Goal: Information Seeking & Learning: Find specific fact

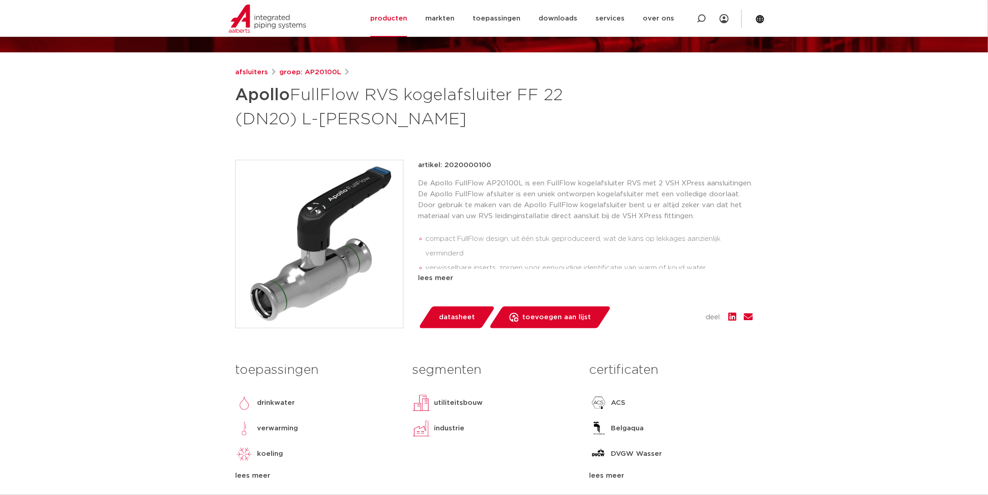
scroll to position [91, 0]
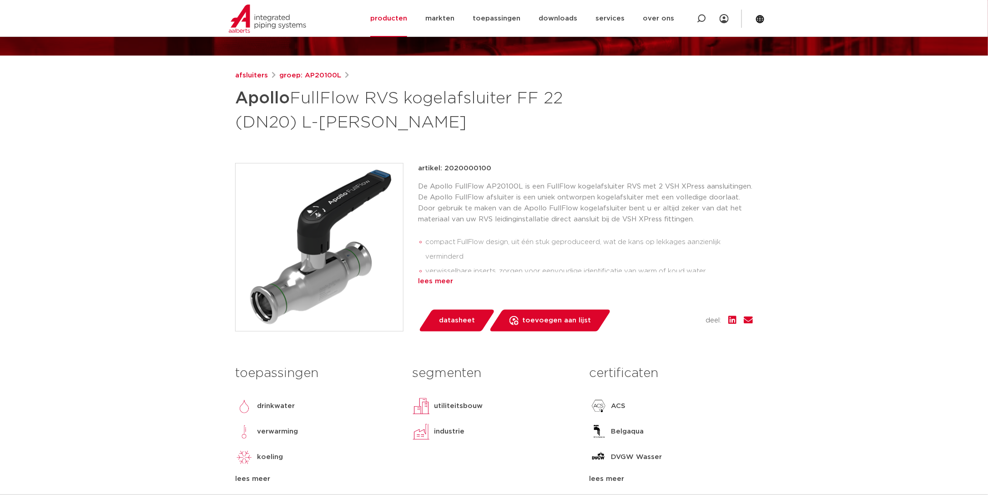
click at [443, 281] on div "lees meer" at bounding box center [585, 281] width 335 height 11
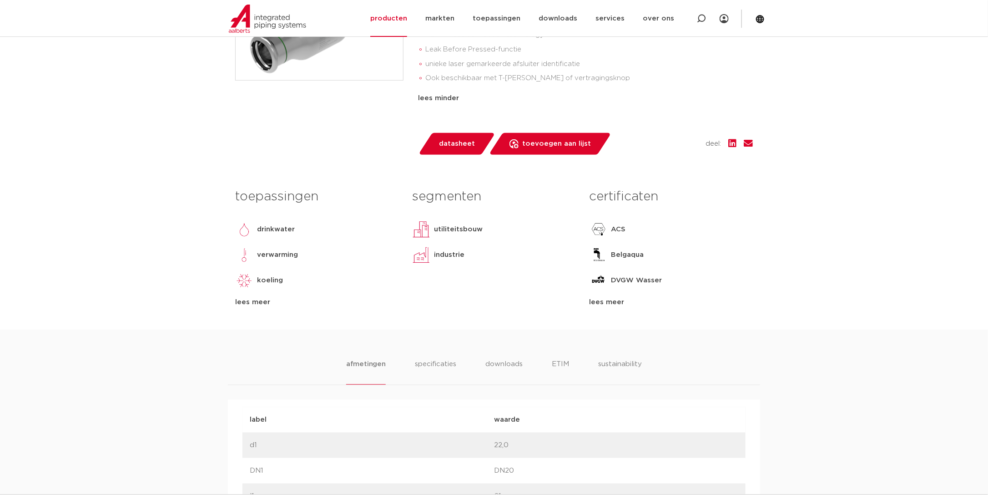
scroll to position [409, 0]
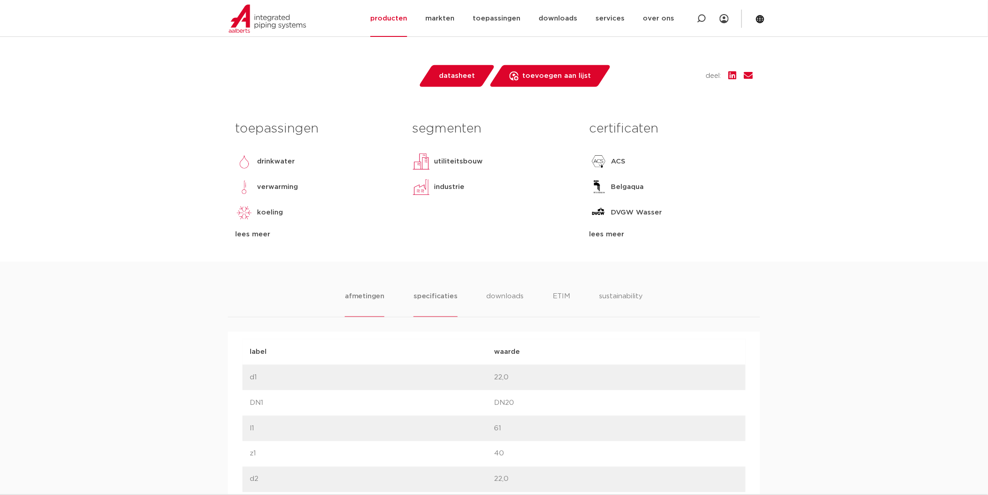
click at [442, 294] on li "specificaties" at bounding box center [436, 304] width 44 height 26
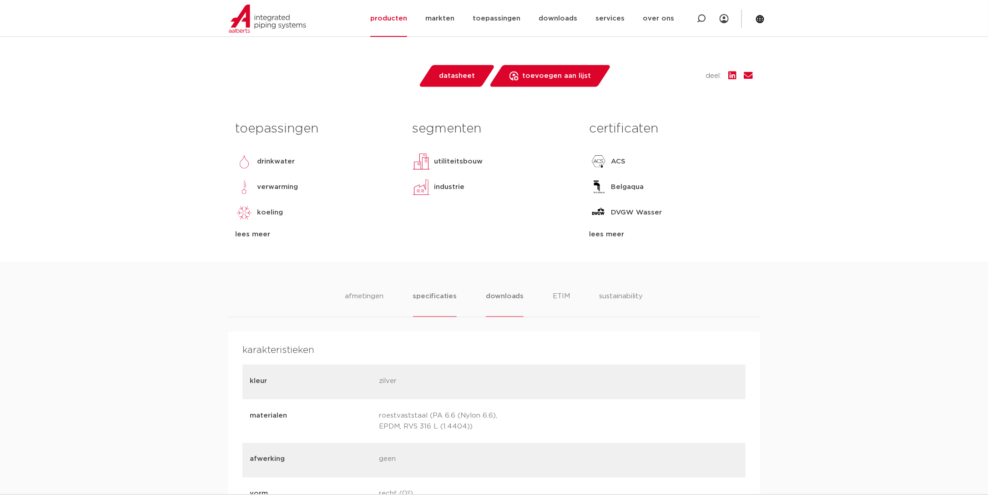
click at [510, 299] on li "downloads" at bounding box center [505, 304] width 38 height 26
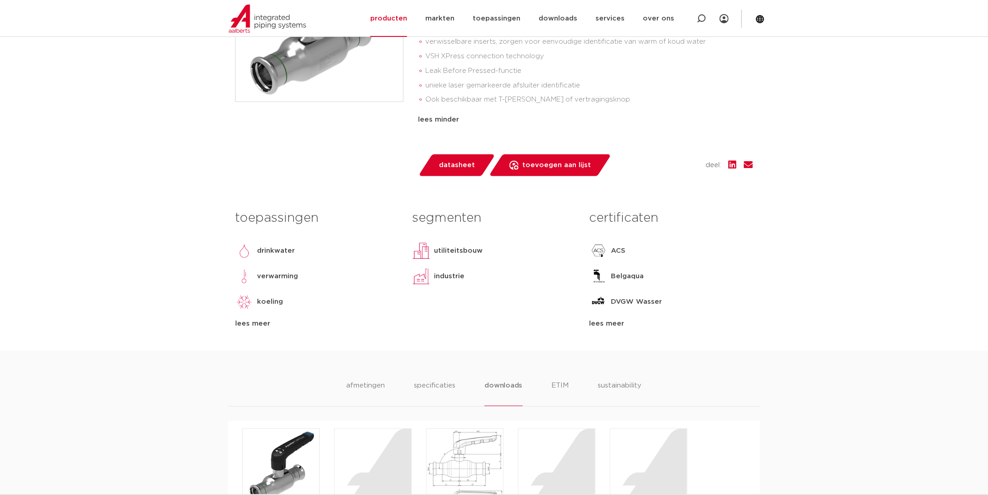
scroll to position [318, 0]
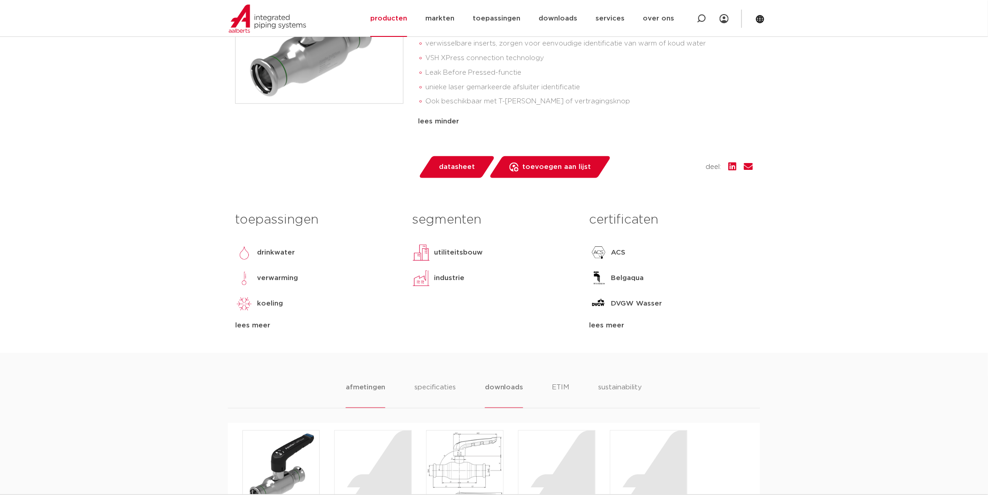
click at [368, 386] on li "afmetingen" at bounding box center [366, 395] width 40 height 26
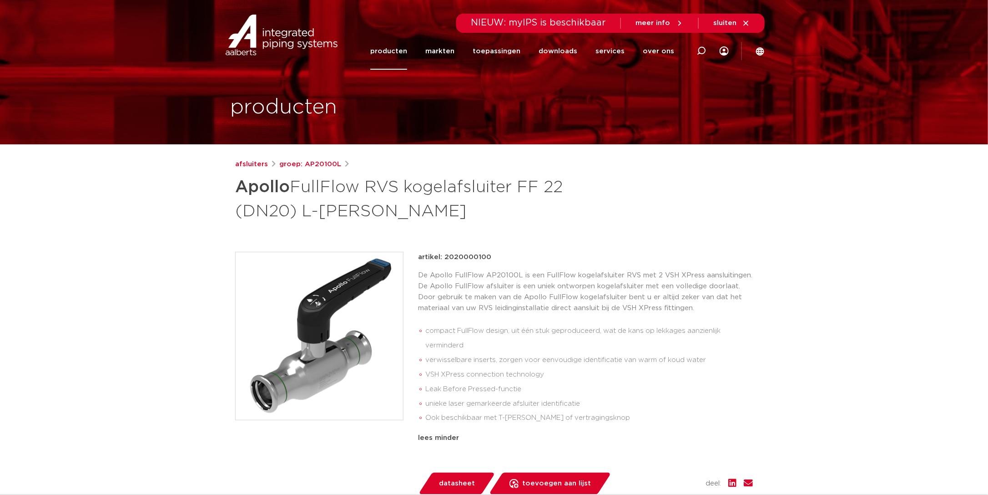
scroll to position [0, 0]
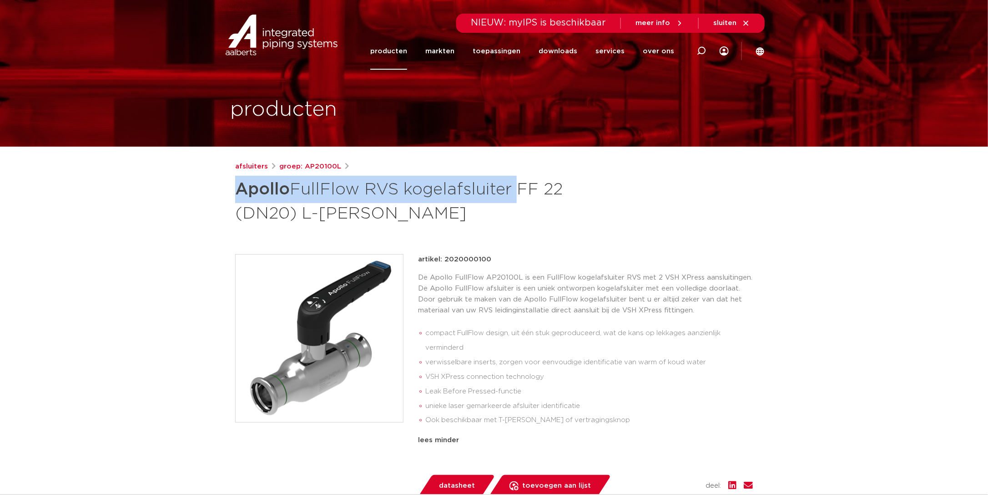
drag, startPoint x: 235, startPoint y: 185, endPoint x: 515, endPoint y: 187, distance: 279.4
click at [515, 187] on h1 "Apollo FullFlow RVS kogelafsluiter FF 22 (DN20) L-hendel" at bounding box center [406, 200] width 342 height 49
copy h1 "Apollo FullFlow RVS kogelafsluiter"
click at [704, 52] on icon at bounding box center [701, 50] width 9 height 9
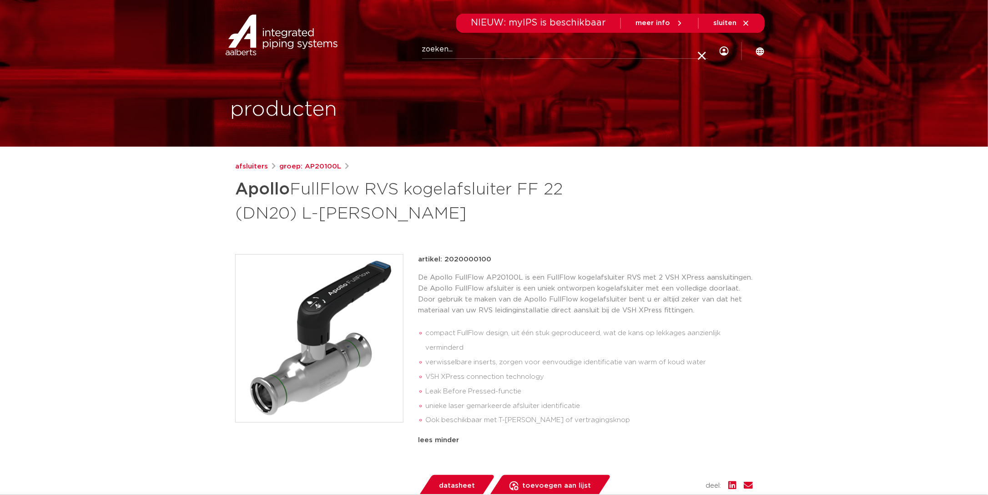
paste input "Apollo FullFlow RVS kogelafsluiter"
type input "Apollo FullFlow RVS kogelafsluiter"
click button "Zoeken" at bounding box center [0, 0] width 0 height 0
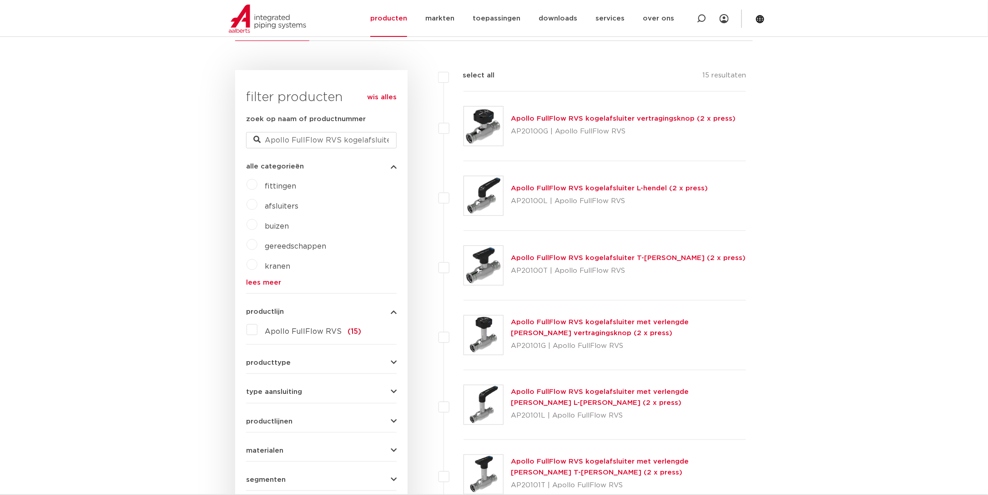
scroll to position [182, 0]
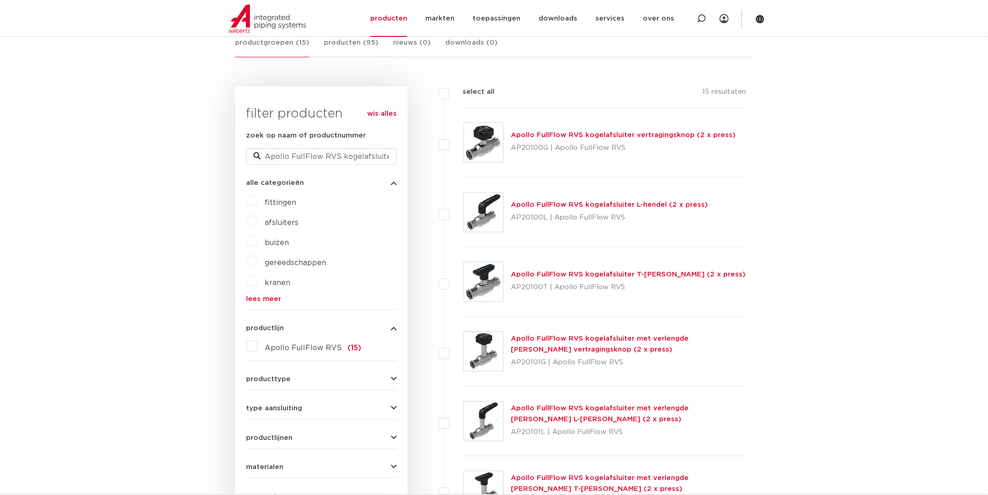
click at [561, 204] on link "Apollo FullFlow RVS kogelafsluiter L-hendel (2 x press)" at bounding box center [609, 204] width 197 height 7
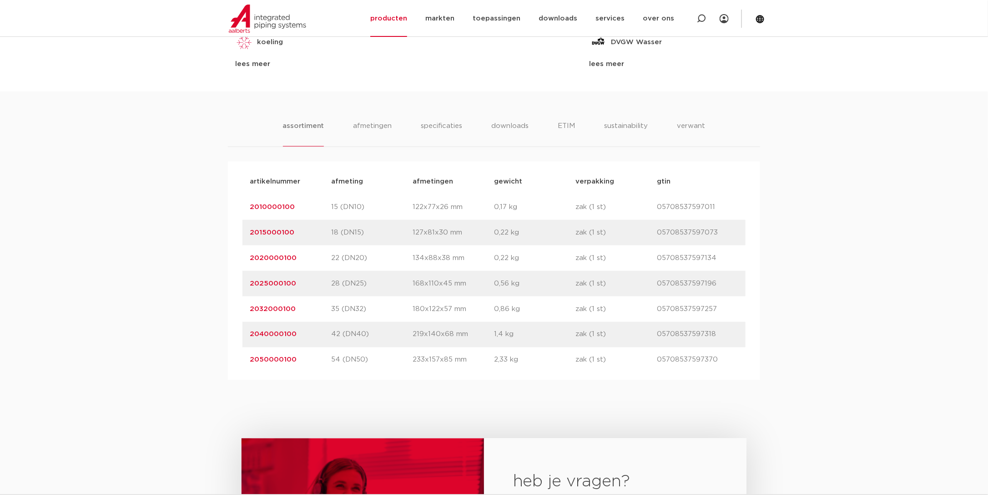
scroll to position [591, 0]
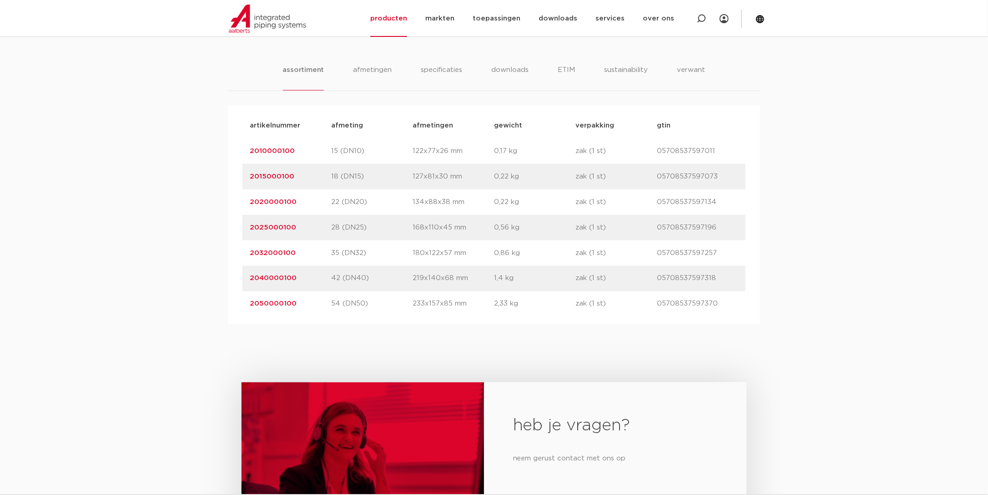
click at [265, 228] on link "2025000100" at bounding box center [273, 227] width 46 height 7
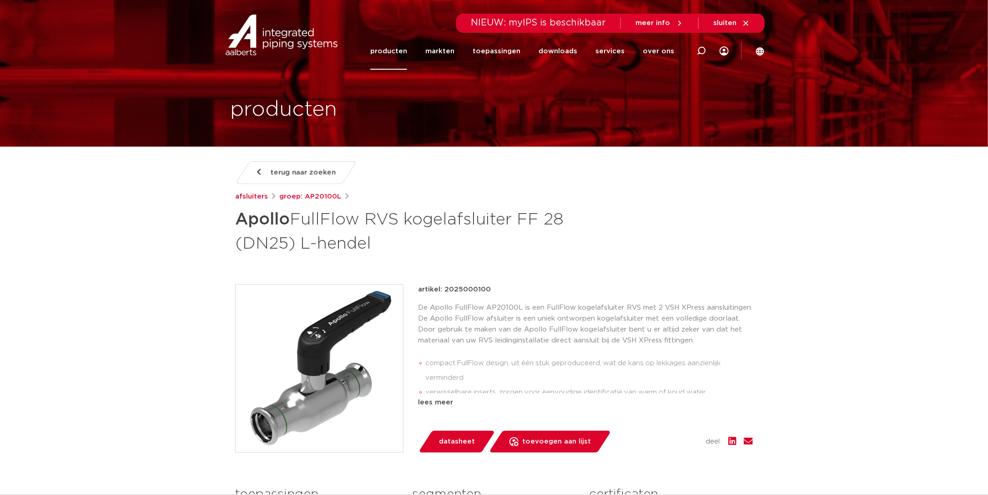
click at [462, 292] on p "artikel: 2025000100" at bounding box center [454, 289] width 73 height 11
copy p "2025000100"
